Goal: Use online tool/utility: Utilize a website feature to perform a specific function

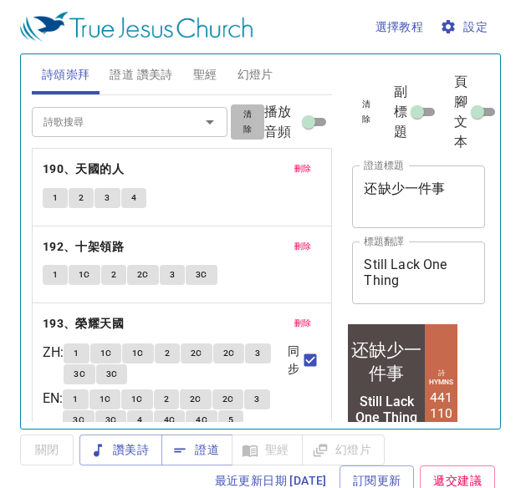
click at [246, 121] on button "清除" at bounding box center [247, 122] width 33 height 35
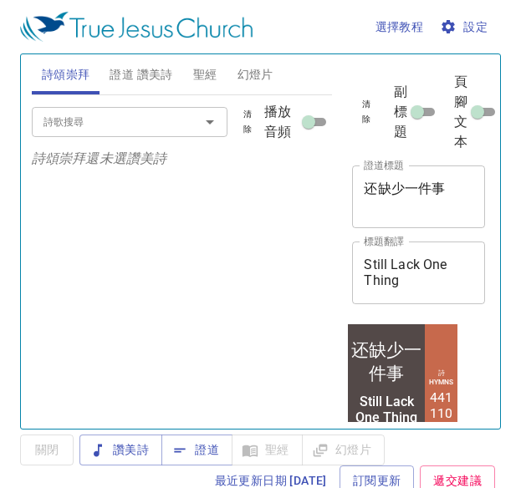
click at [146, 121] on input "詩歌搜尋" at bounding box center [105, 121] width 136 height 19
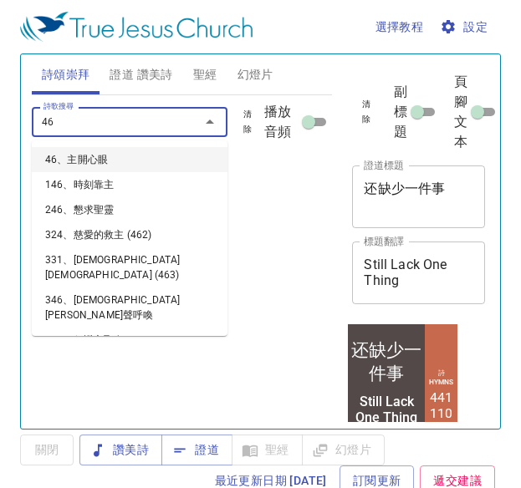
type input "460"
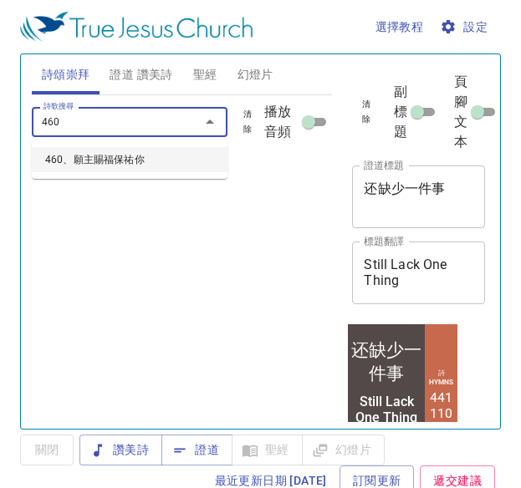
click at [154, 153] on li "460、願主賜福保祐你" at bounding box center [130, 159] width 196 height 25
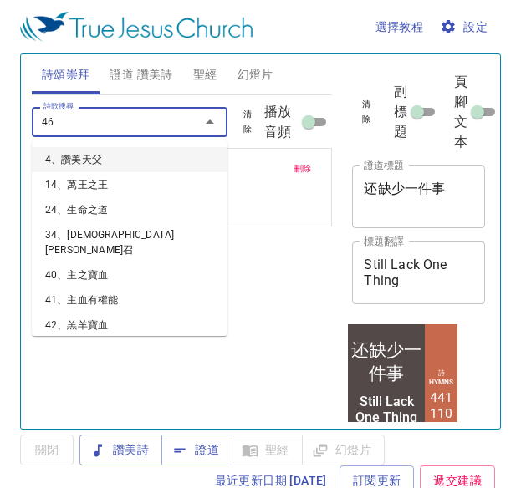
type input "467"
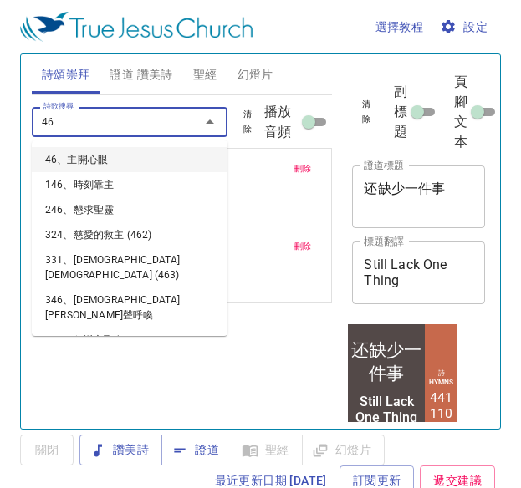
type input "468"
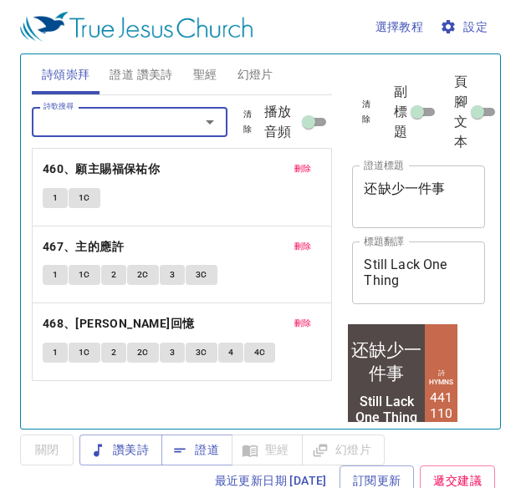
click at [164, 66] on span "證道 讚美詩" at bounding box center [141, 74] width 63 height 21
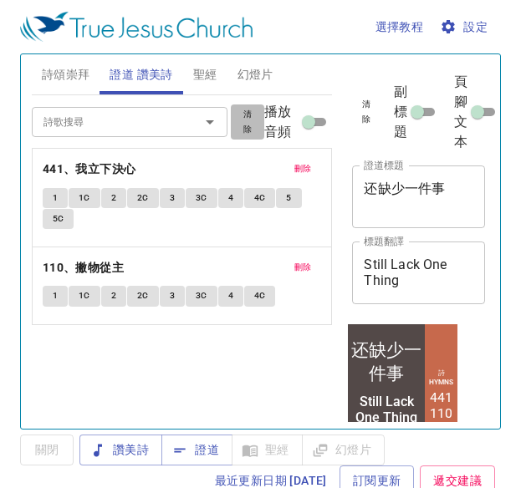
click at [243, 132] on span "清除" at bounding box center [247, 122] width 13 height 30
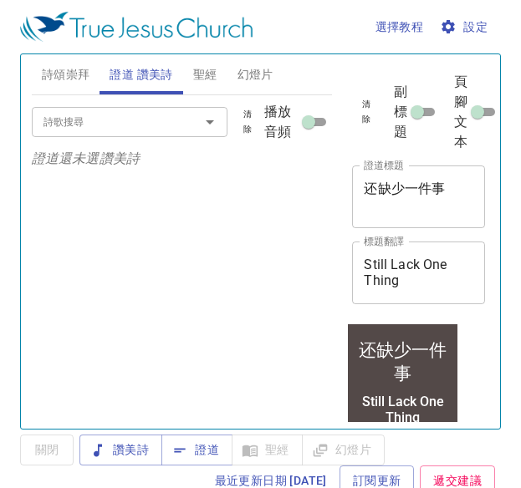
click at [119, 131] on input "詩歌搜尋" at bounding box center [105, 121] width 136 height 19
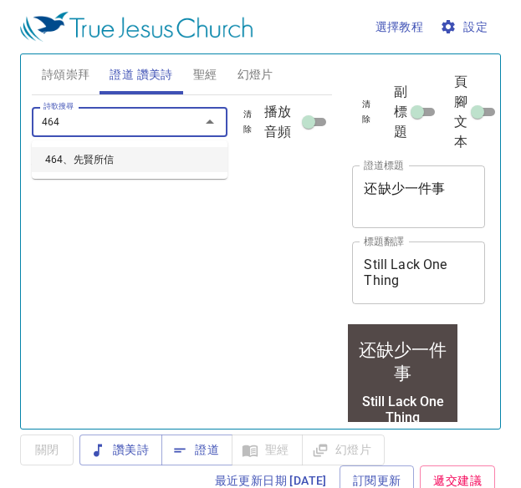
type input "464、先賢所信"
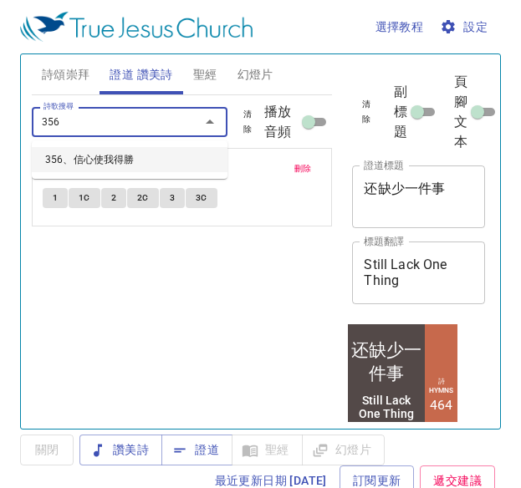
type input "356、信心使我得勝"
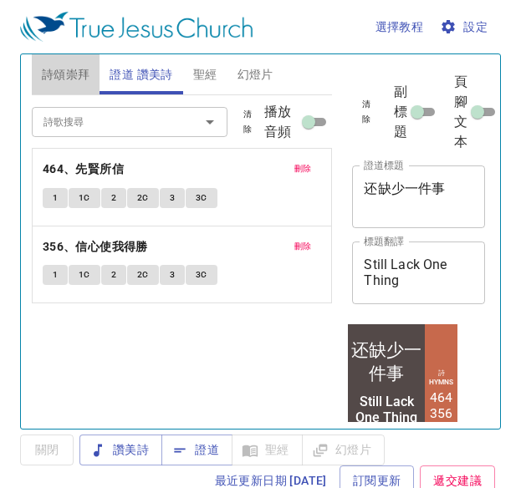
click at [50, 72] on span "詩頌崇拜" at bounding box center [66, 74] width 49 height 21
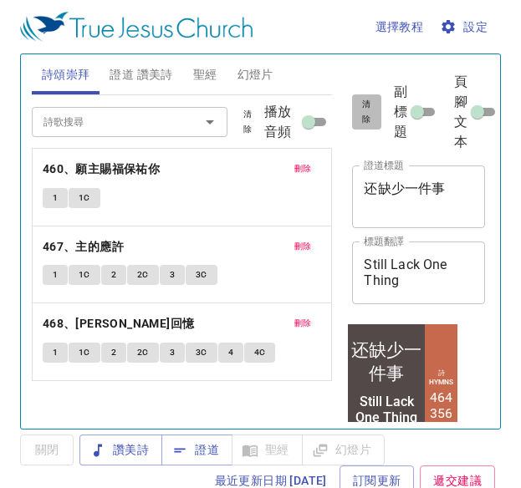
click at [369, 109] on span "清除" at bounding box center [366, 112] width 8 height 30
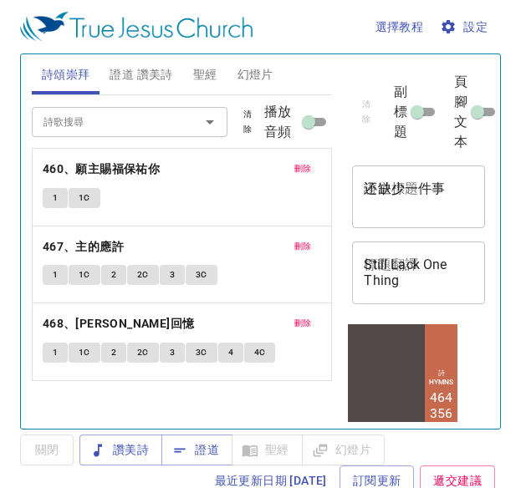
click at [393, 179] on div "还缺少一件事 x 證道標題" at bounding box center [418, 197] width 133 height 63
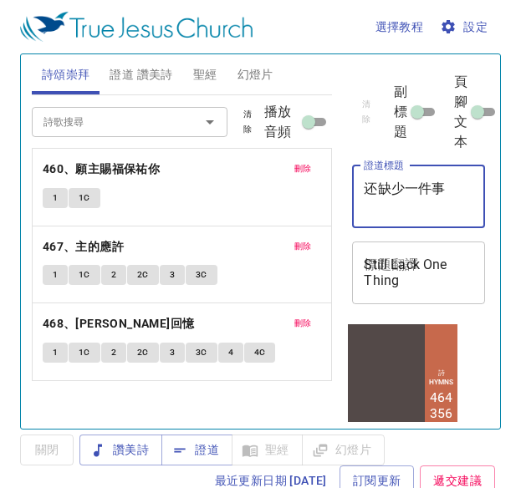
click at [402, 195] on textarea "还缺少一件事" at bounding box center [419, 197] width 110 height 32
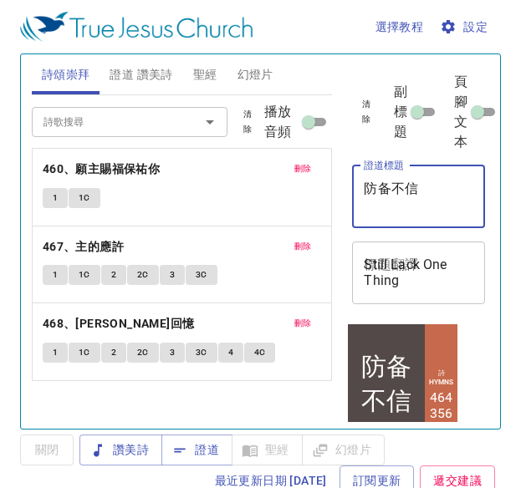
type textarea "防备不信"
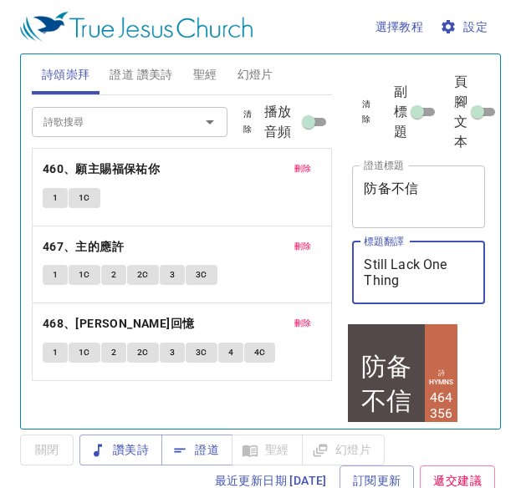
click at [430, 270] on textarea "Still Lack One Thing" at bounding box center [419, 273] width 110 height 32
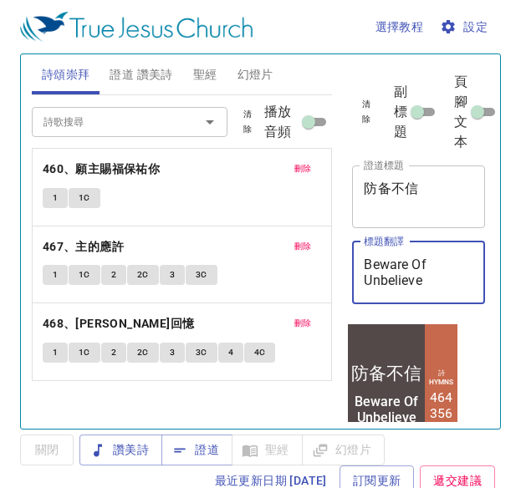
type textarea "Beware Of Unbelieve"
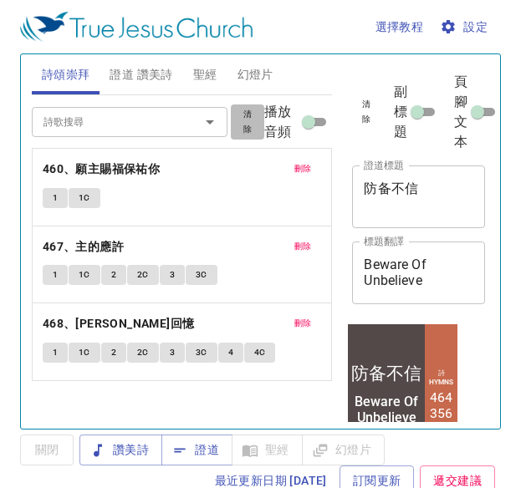
click at [245, 128] on span "清除" at bounding box center [247, 122] width 13 height 30
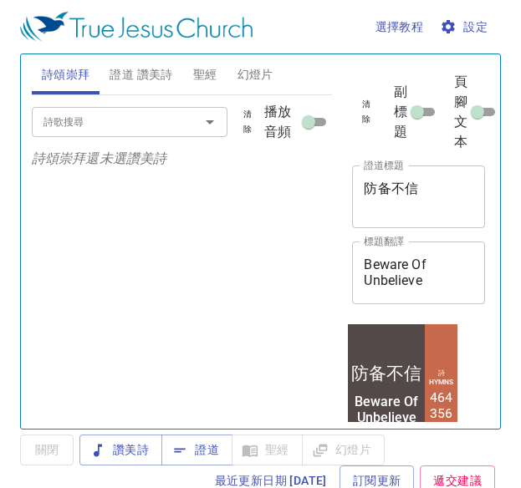
click at [155, 71] on span "證道 讚美詩" at bounding box center [141, 74] width 63 height 21
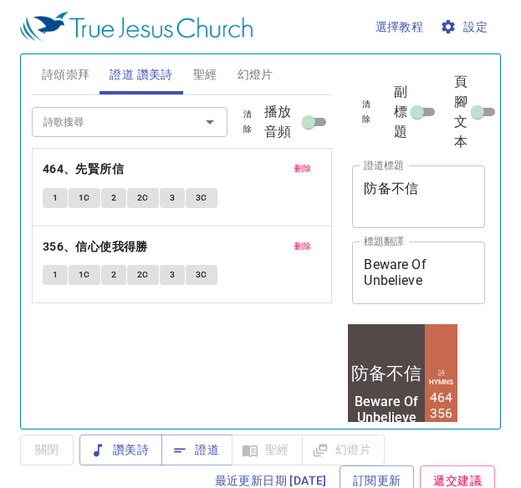
click at [75, 80] on span "詩頌崇拜" at bounding box center [66, 74] width 49 height 21
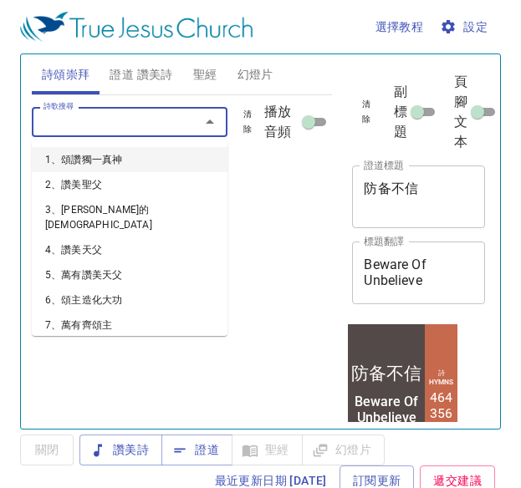
click at [141, 113] on input "詩歌搜尋" at bounding box center [105, 121] width 136 height 19
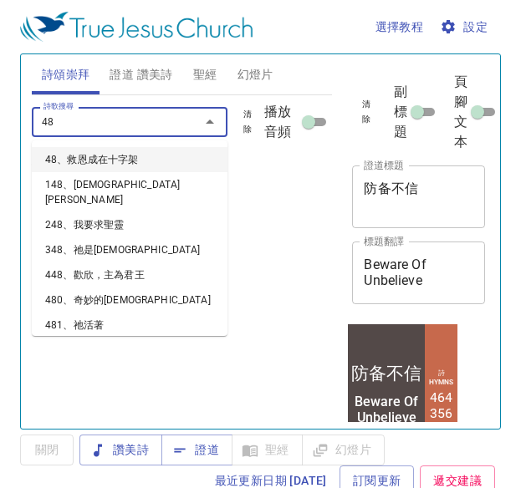
type input "486"
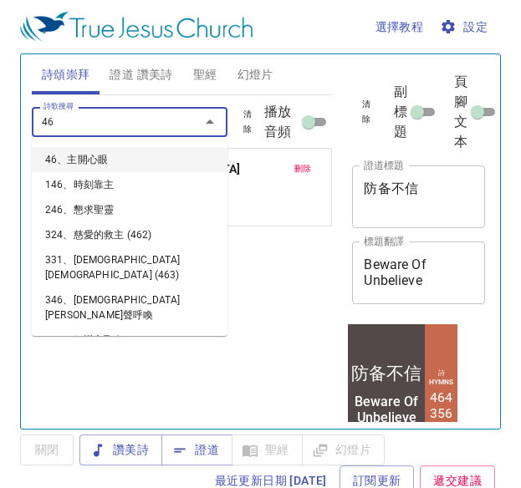
type input "467"
type input "468"
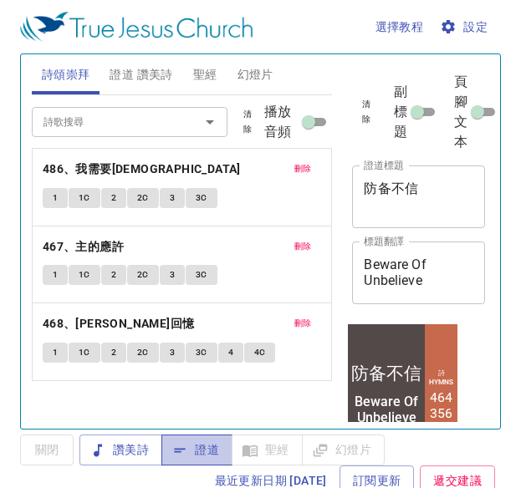
click at [209, 457] on span "證道" at bounding box center [197, 450] width 44 height 21
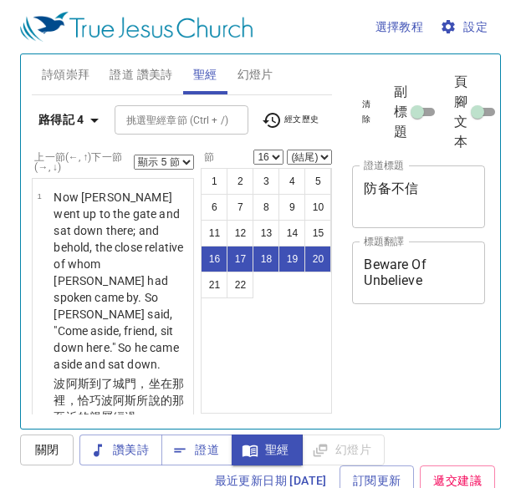
select select "5"
select select "16"
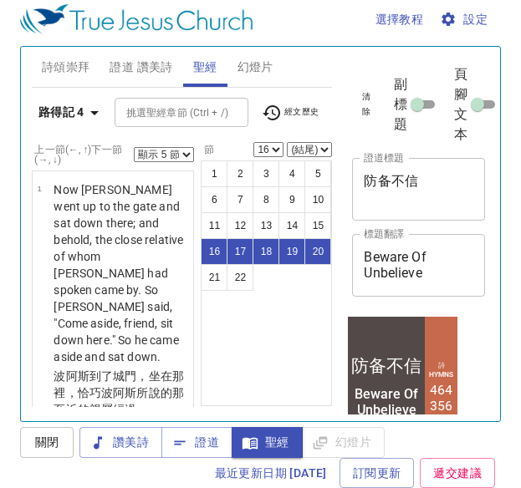
scroll to position [3723, 0]
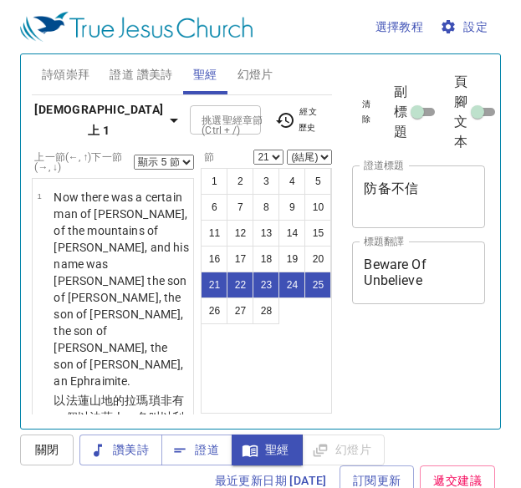
select select "5"
select select "21"
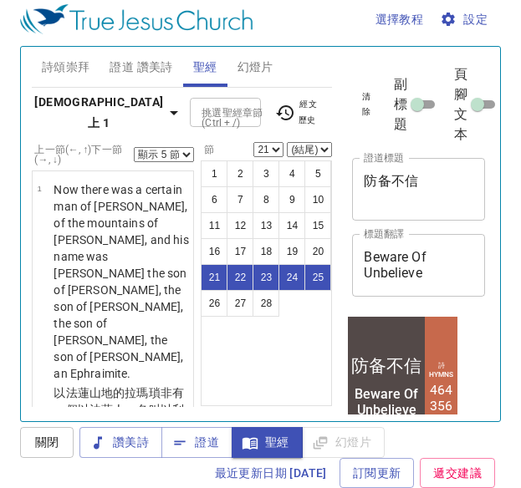
scroll to position [4025, 0]
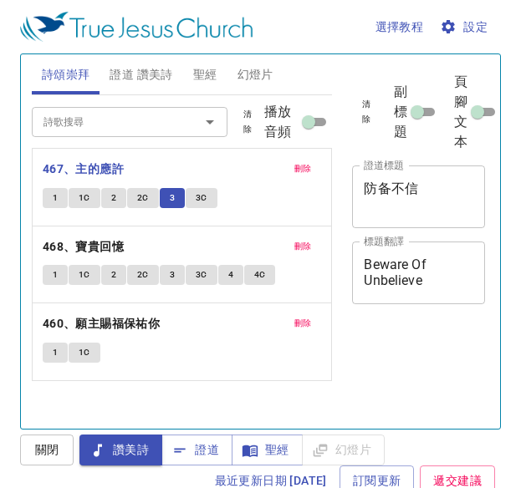
scroll to position [8, 0]
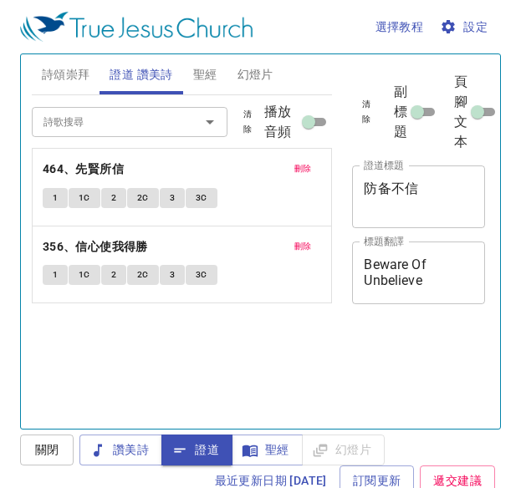
scroll to position [8, 0]
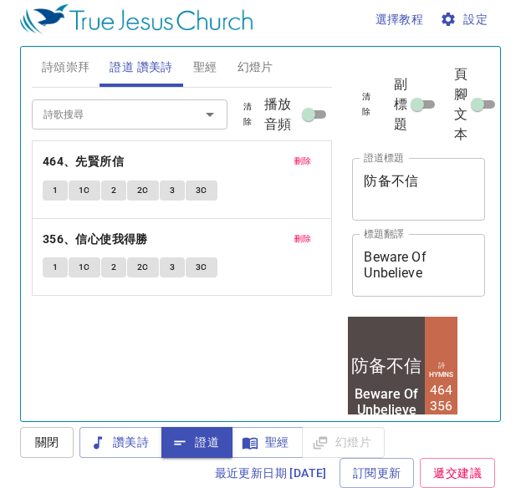
click at [57, 187] on span "1" at bounding box center [55, 190] width 5 height 15
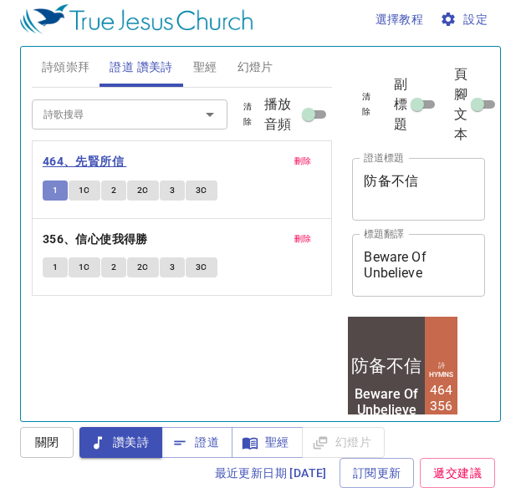
click at [61, 188] on button "1" at bounding box center [55, 191] width 25 height 20
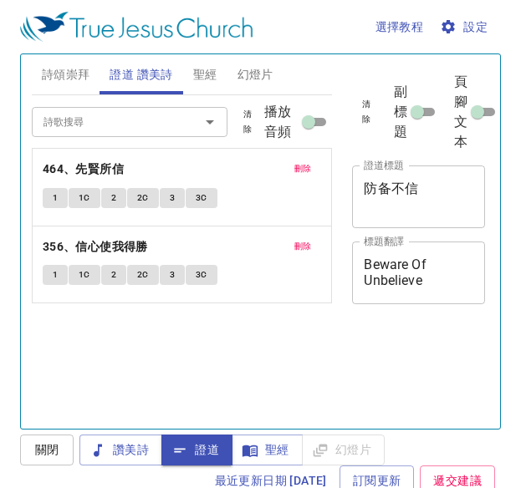
scroll to position [8, 0]
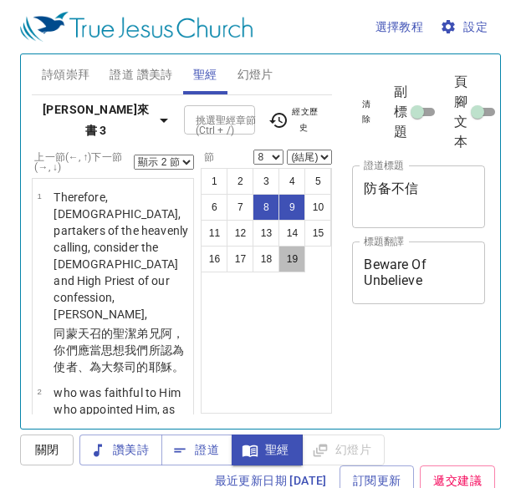
select select "2"
click at [284, 246] on button "19" at bounding box center [292, 259] width 27 height 27
select select "19"
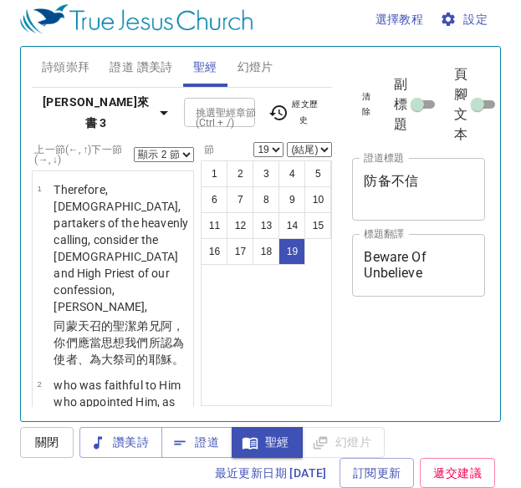
scroll to position [2803, 0]
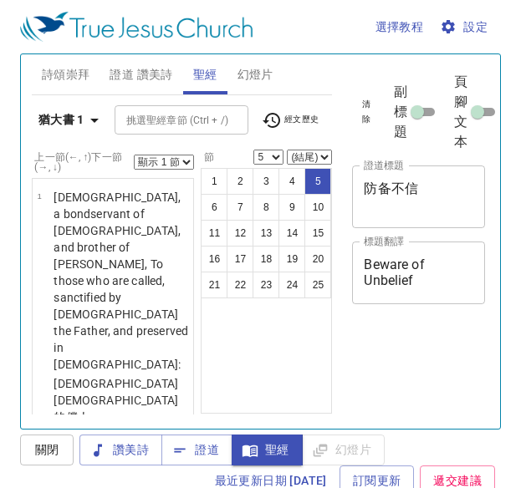
select select "5"
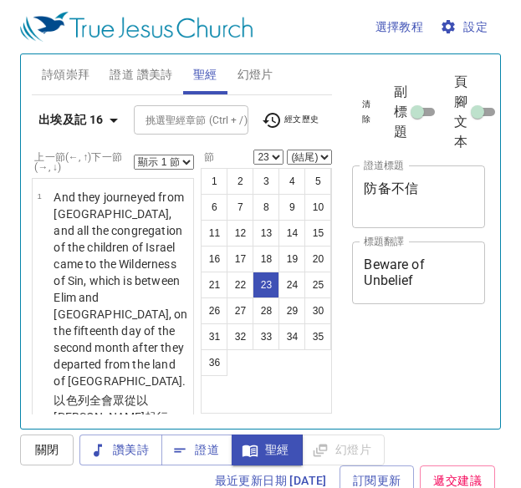
select select "23"
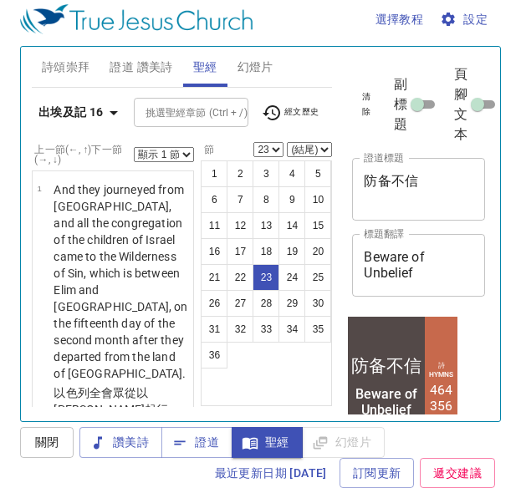
scroll to position [4709, 0]
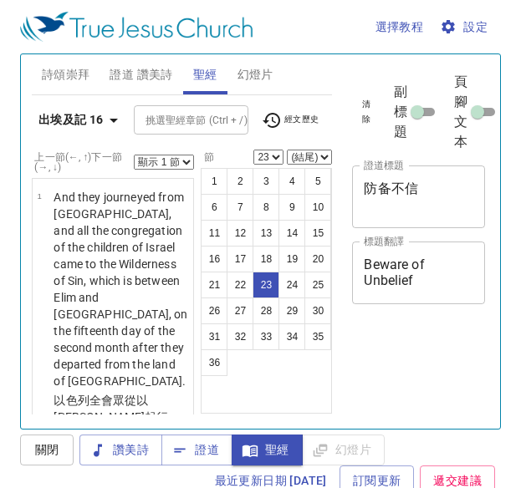
select select "23"
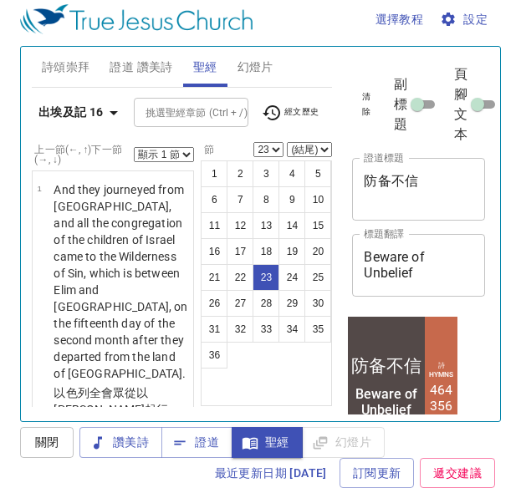
scroll to position [4709, 0]
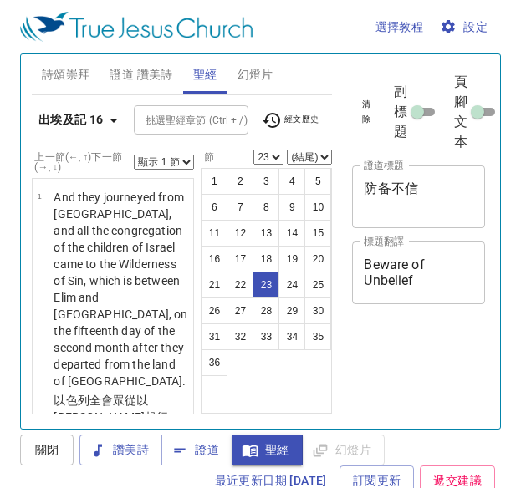
select select "23"
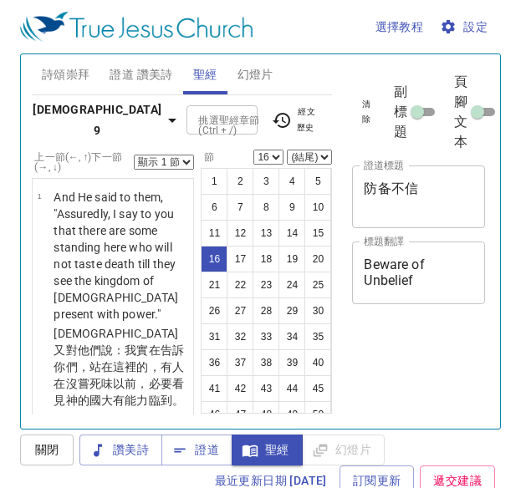
select select "16"
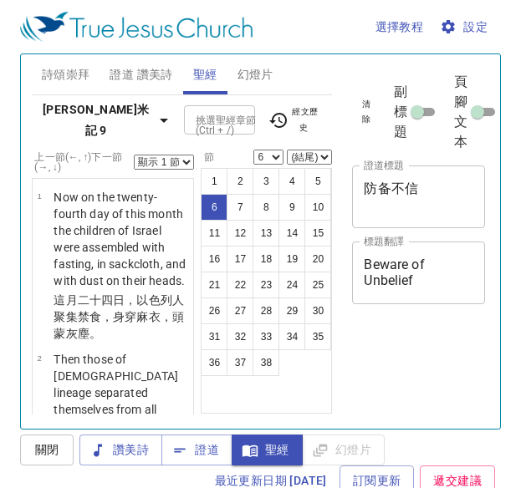
select select "6"
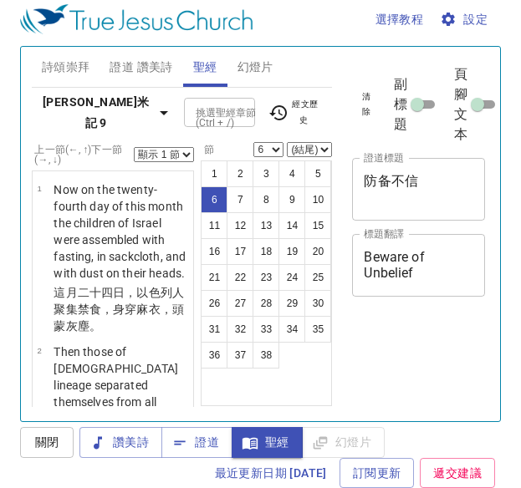
scroll to position [250, 0]
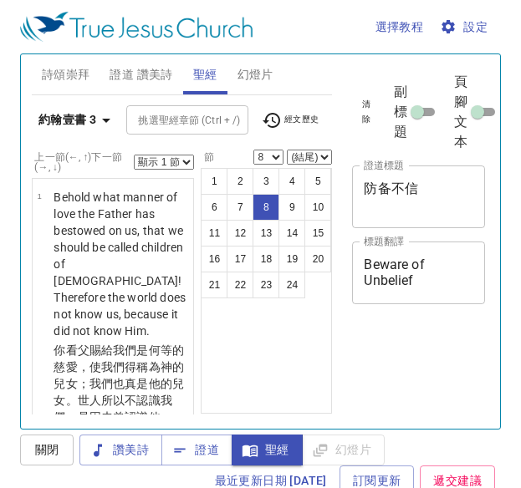
select select "8"
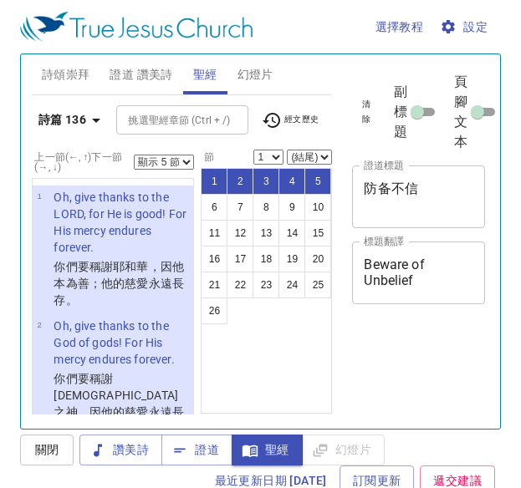
select select "5"
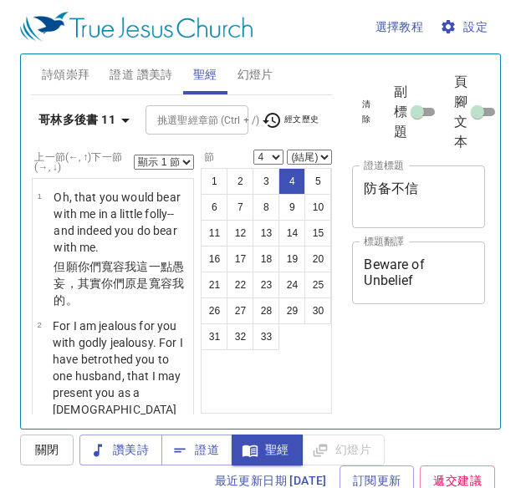
select select "4"
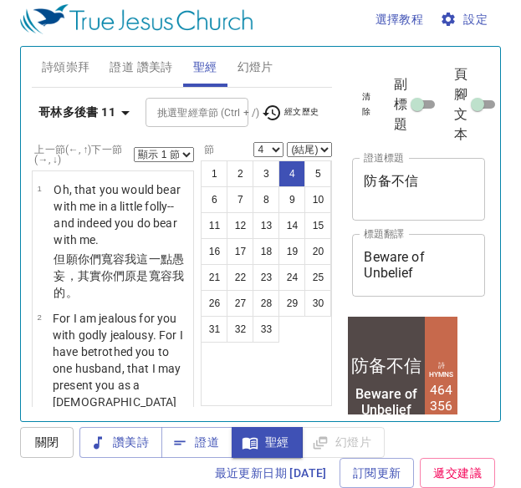
scroll to position [10, 0]
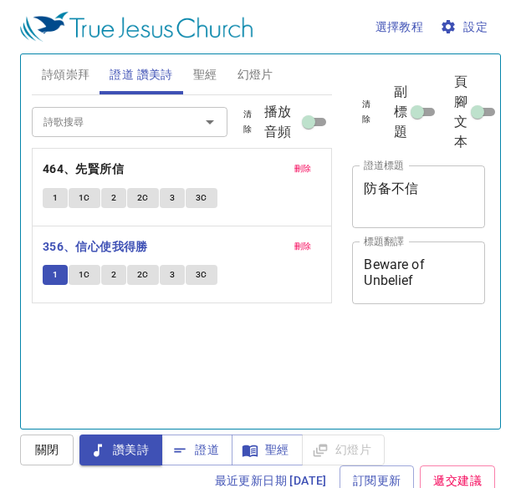
scroll to position [8, 0]
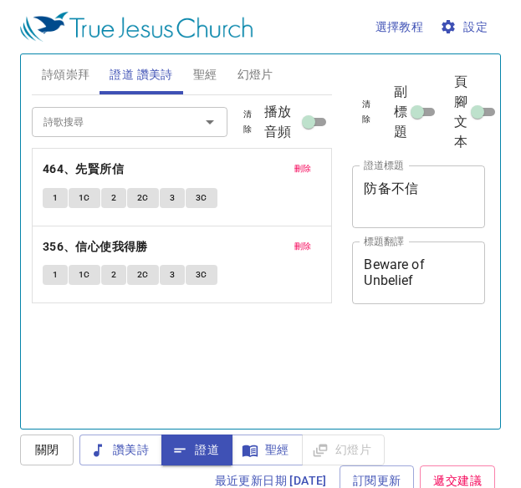
scroll to position [8, 0]
